Goal: Information Seeking & Learning: Learn about a topic

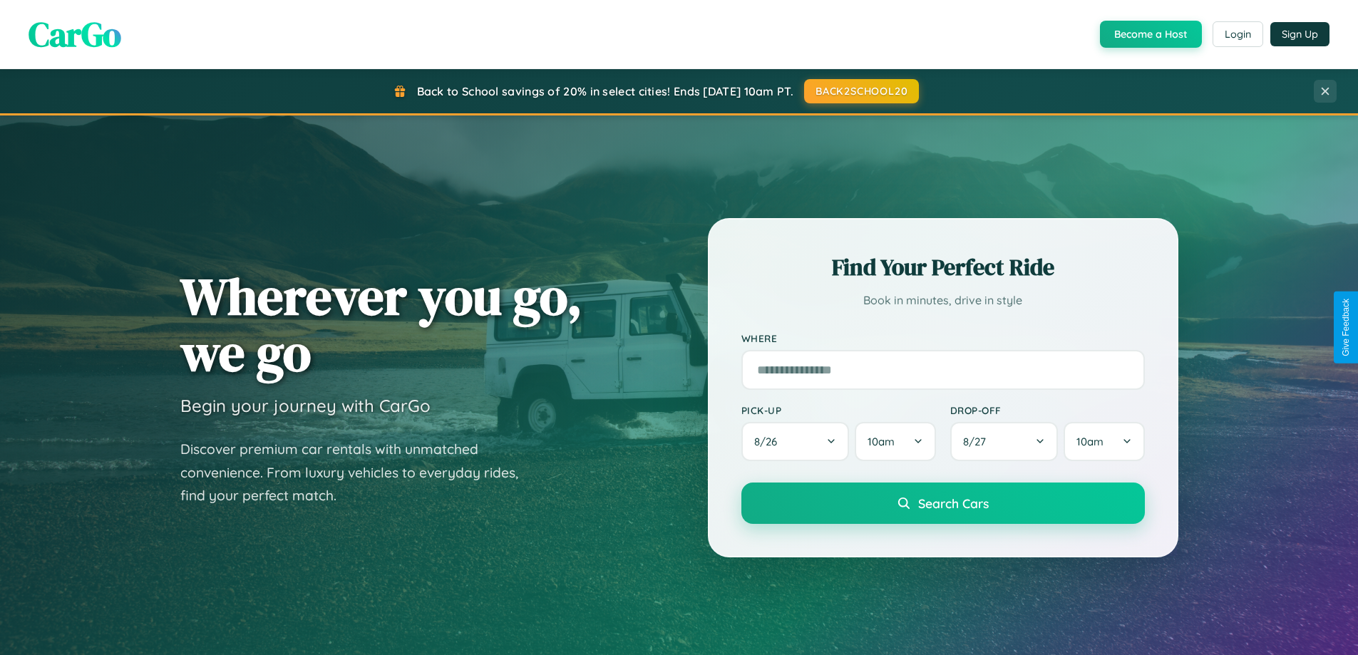
scroll to position [2742, 0]
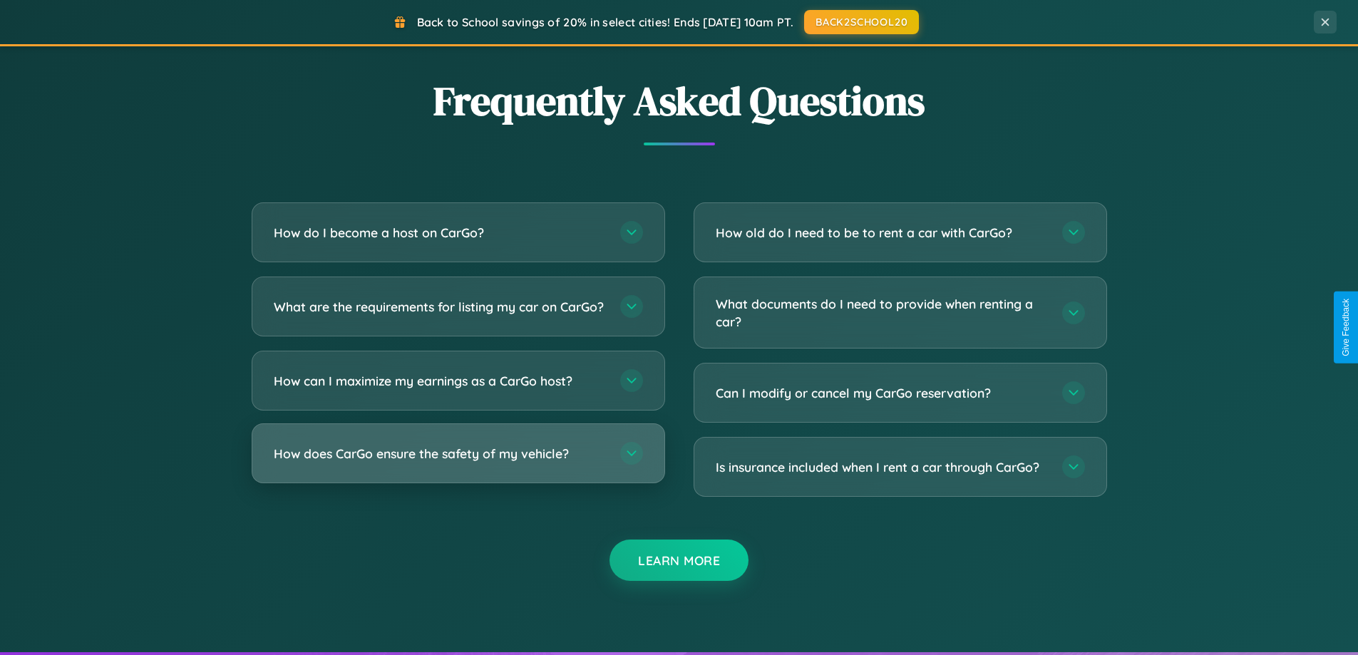
click at [458, 463] on h3 "How does CarGo ensure the safety of my vehicle?" at bounding box center [440, 454] width 332 height 18
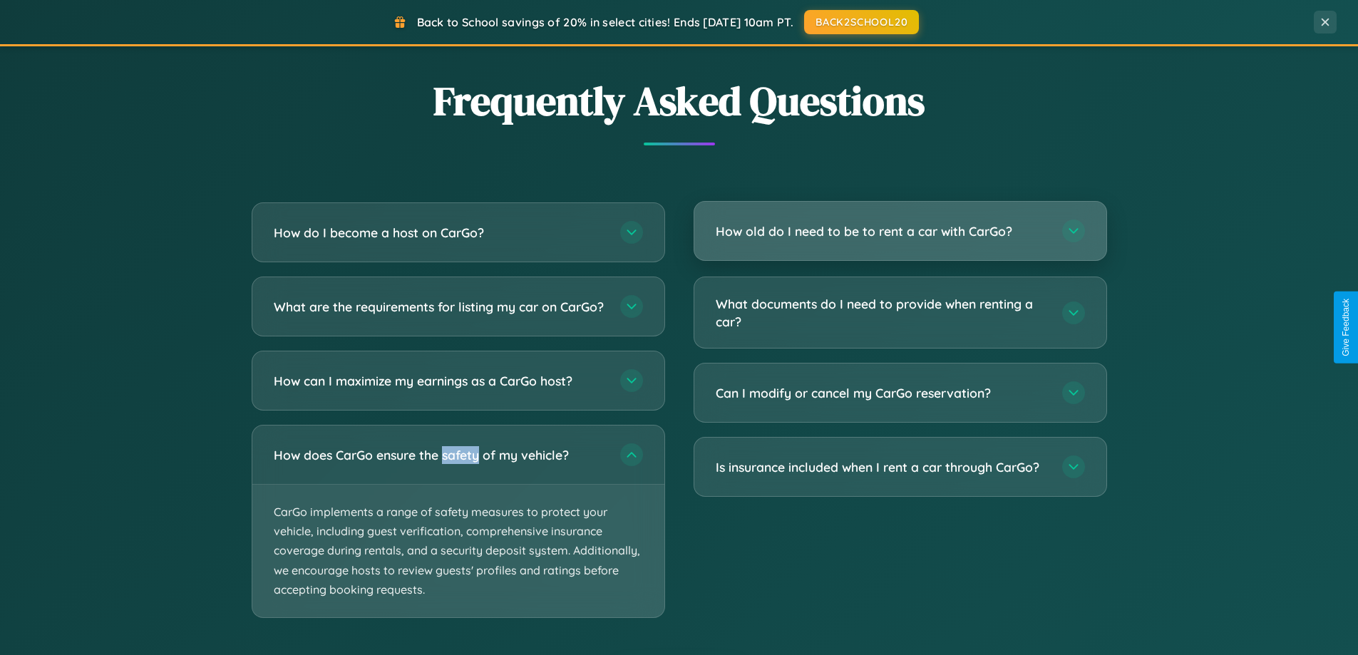
click at [899, 232] on h3 "How old do I need to be to rent a car with CarGo?" at bounding box center [882, 231] width 332 height 18
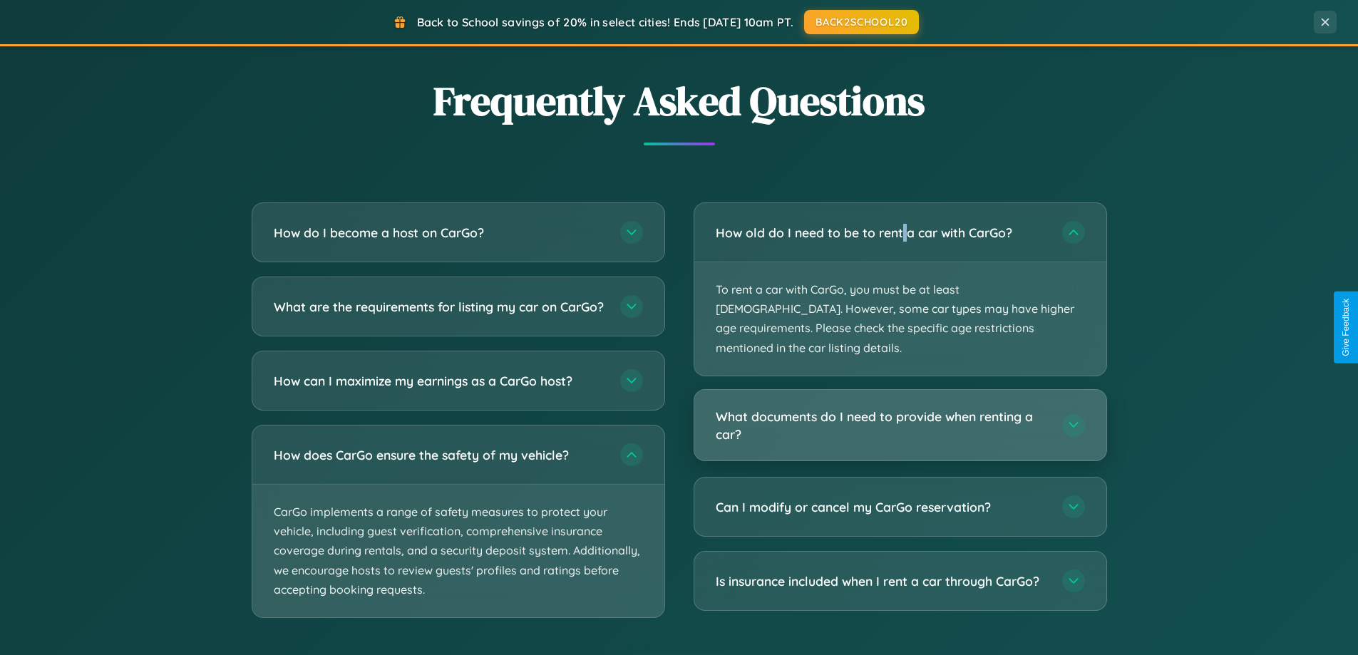
click at [899, 408] on h3 "What documents do I need to provide when renting a car?" at bounding box center [882, 425] width 332 height 35
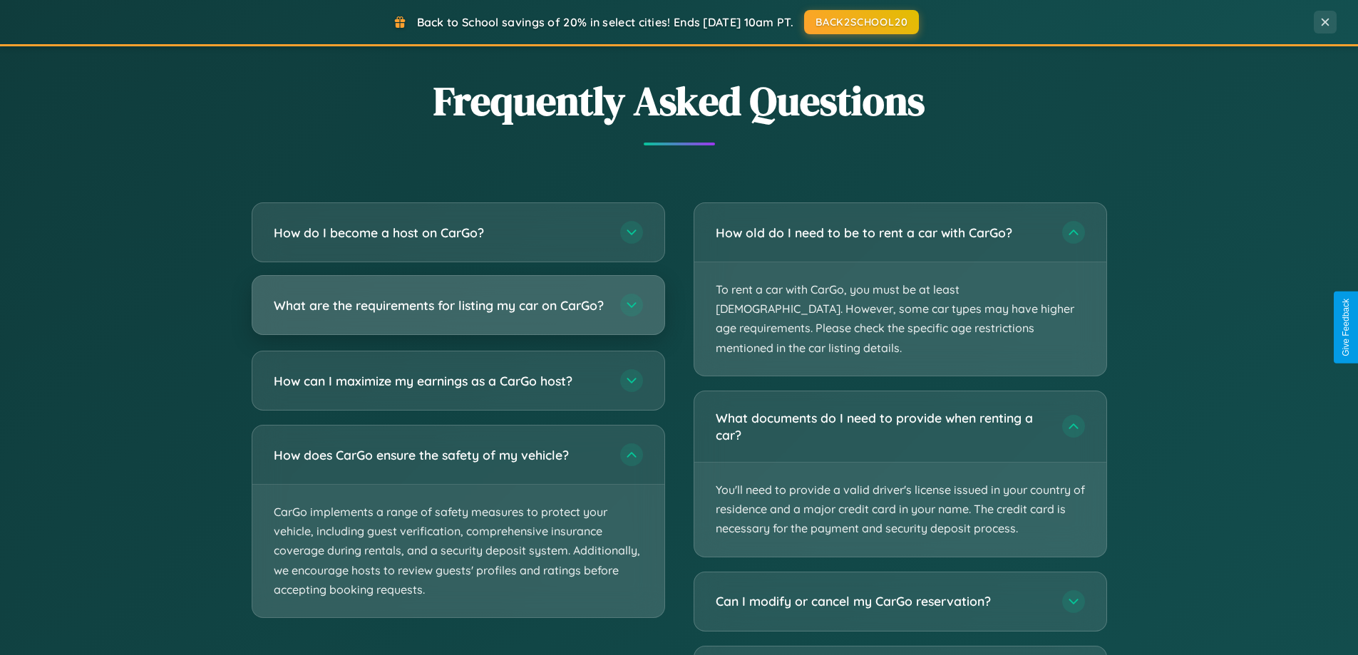
click at [458, 311] on h3 "What are the requirements for listing my car on CarGo?" at bounding box center [440, 305] width 332 height 18
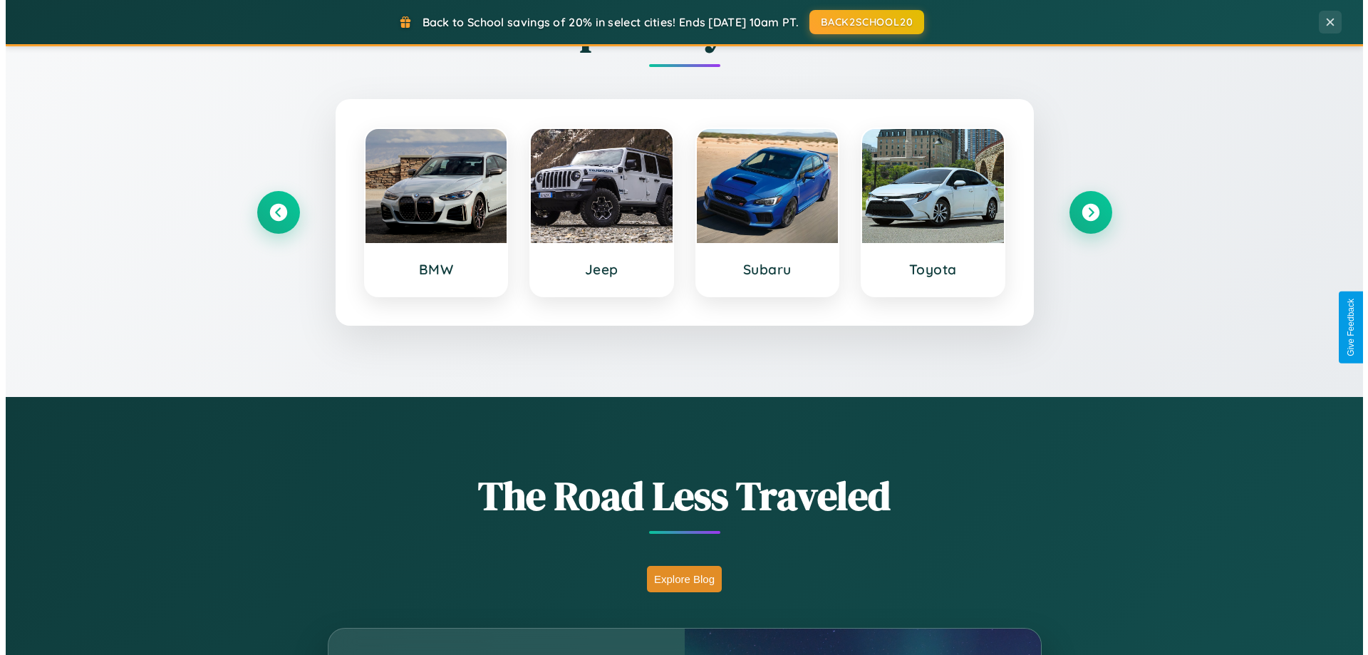
scroll to position [0, 0]
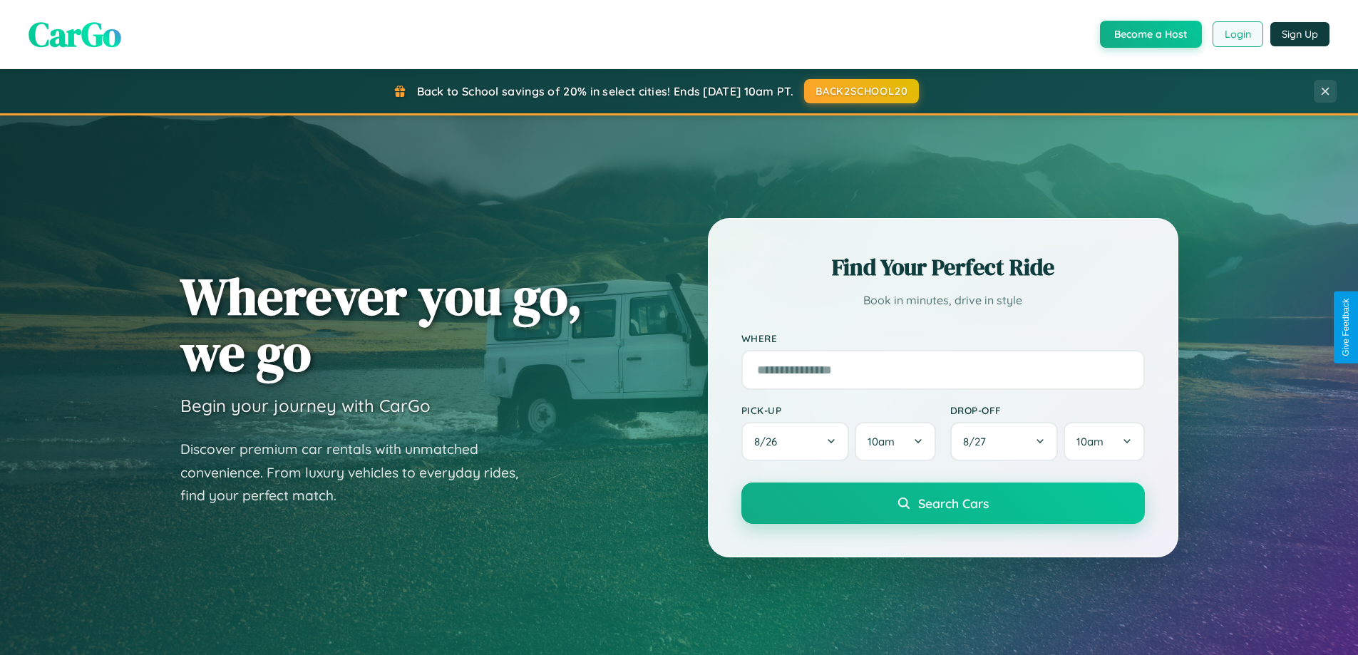
click at [1236, 34] on button "Login" at bounding box center [1237, 34] width 51 height 26
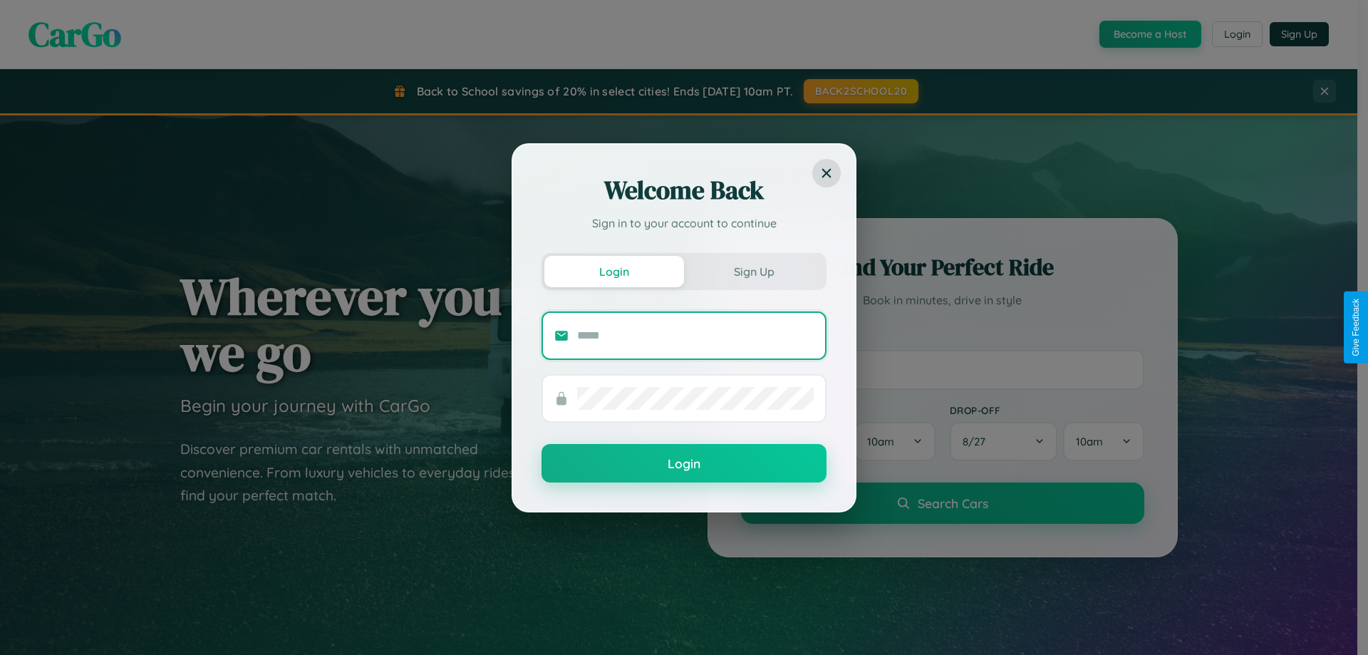
click at [696, 335] on input "text" at bounding box center [695, 335] width 237 height 23
type input "**********"
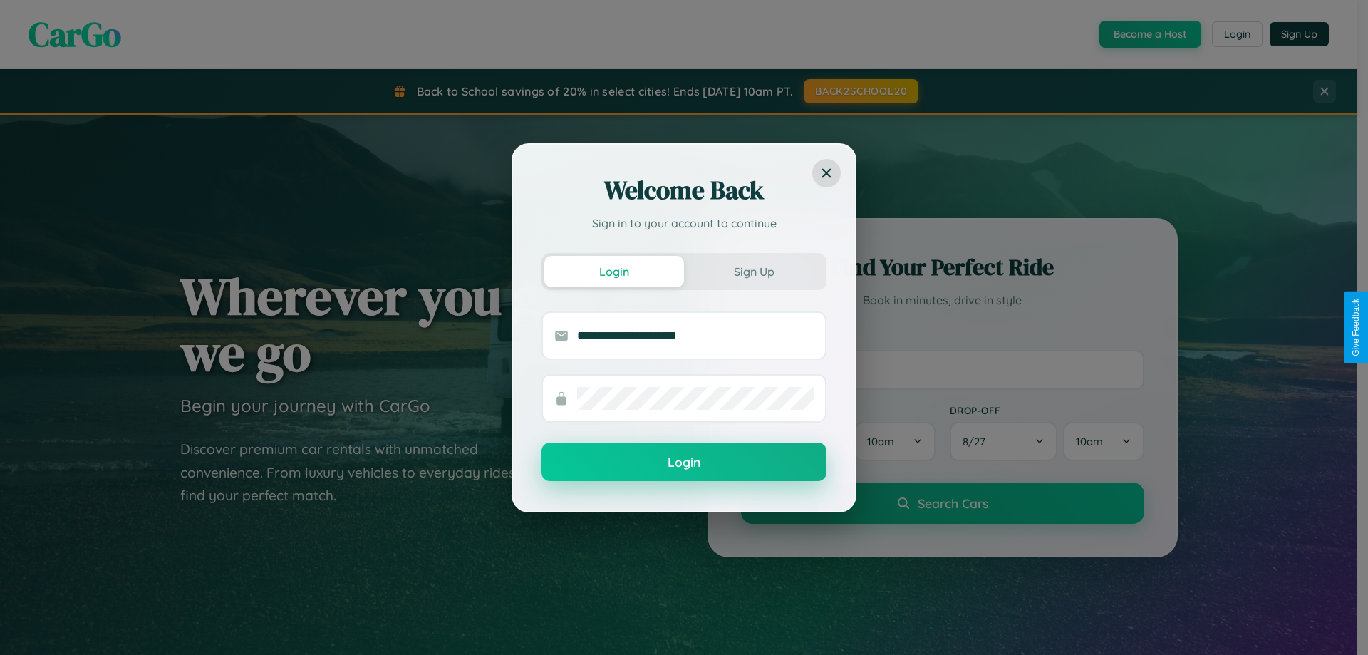
click at [684, 463] on button "Login" at bounding box center [684, 462] width 285 height 38
